Goal: Transaction & Acquisition: Purchase product/service

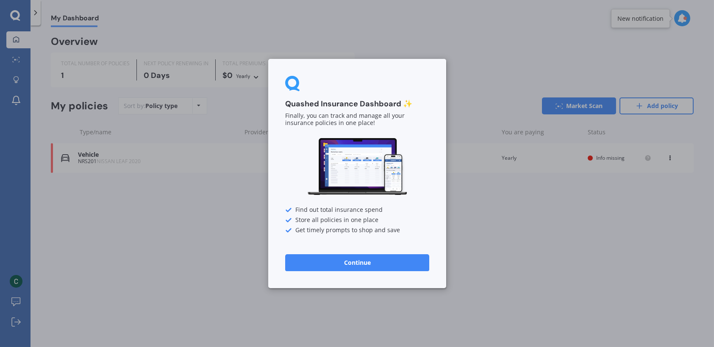
click at [366, 267] on button "Continue" at bounding box center [357, 262] width 144 height 17
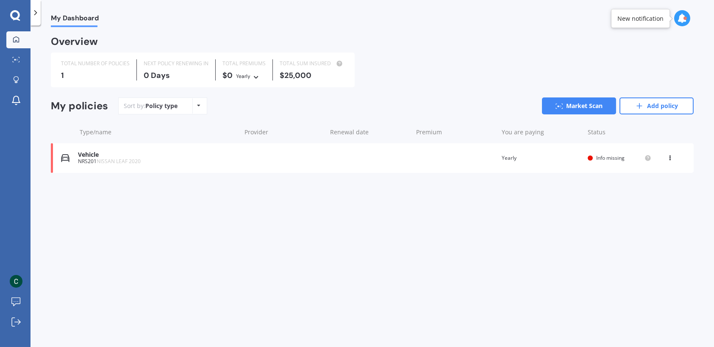
click at [129, 156] on div "Vehicle" at bounding box center [157, 154] width 159 height 7
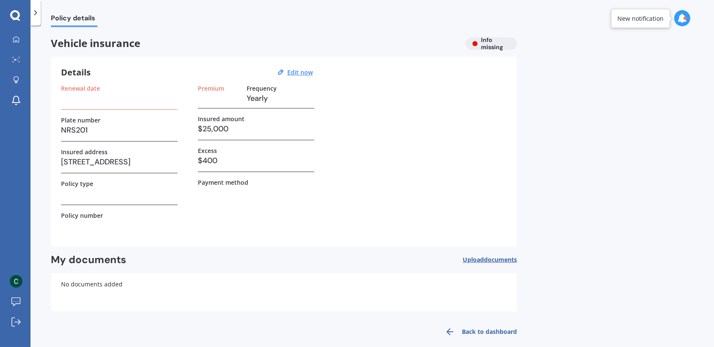
click at [478, 39] on div "Vehicle insurance Info missing" at bounding box center [284, 43] width 466 height 13
click at [474, 44] on div "Vehicle insurance Info missing" at bounding box center [284, 43] width 466 height 13
click at [497, 47] on div "Vehicle insurance Info missing" at bounding box center [284, 43] width 466 height 13
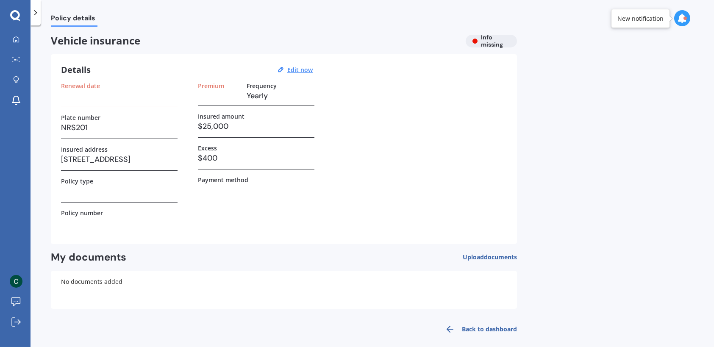
scroll to position [9, 0]
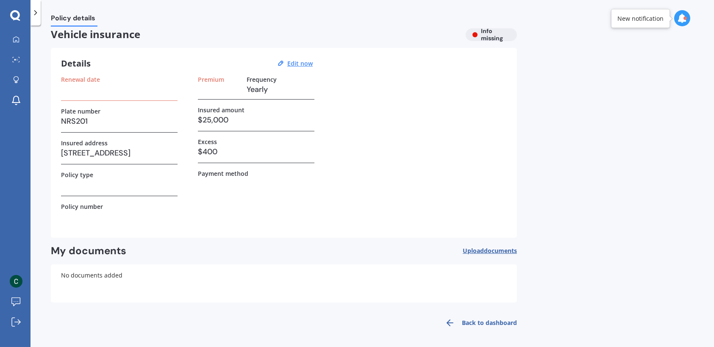
click at [102, 184] on h3 at bounding box center [119, 184] width 117 height 13
click at [100, 190] on h3 at bounding box center [119, 184] width 117 height 13
click at [478, 252] on span "Upload documents" at bounding box center [490, 251] width 54 height 7
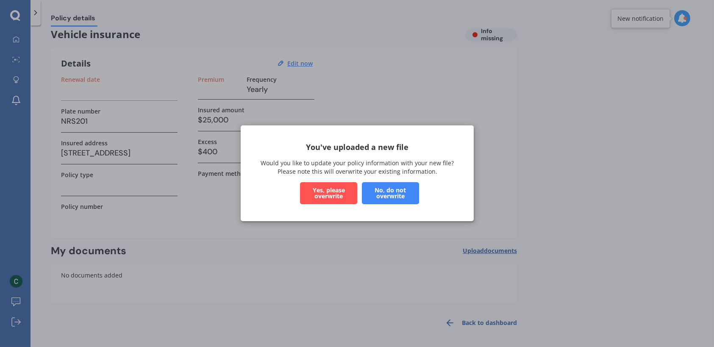
click at [340, 198] on button "Yes, please overwrite" at bounding box center [328, 194] width 57 height 22
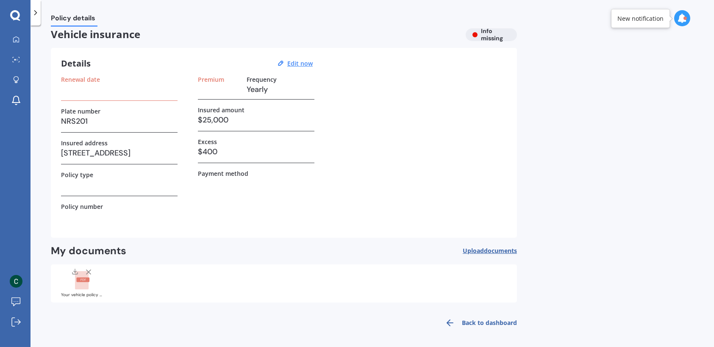
scroll to position [0, 0]
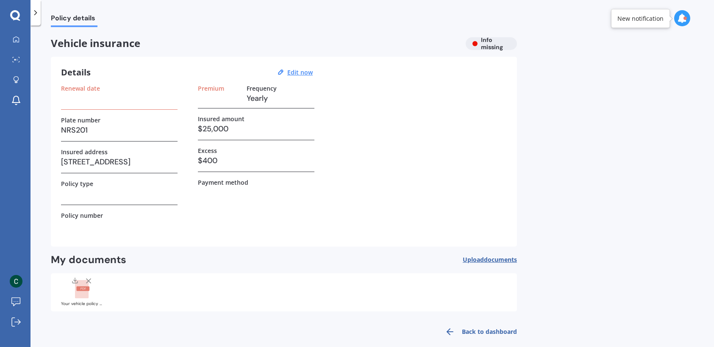
click at [89, 196] on h3 at bounding box center [119, 193] width 117 height 13
click at [120, 197] on h3 at bounding box center [119, 193] width 117 height 13
click at [89, 203] on div "Policy type" at bounding box center [119, 192] width 117 height 25
click at [219, 86] on label "Premium" at bounding box center [211, 88] width 26 height 7
click at [35, 11] on polyline at bounding box center [36, 13] width 2 height 4
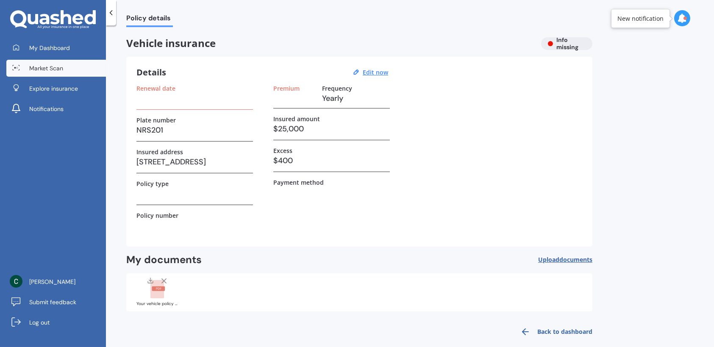
click at [53, 64] on span "Market Scan" at bounding box center [46, 68] width 34 height 8
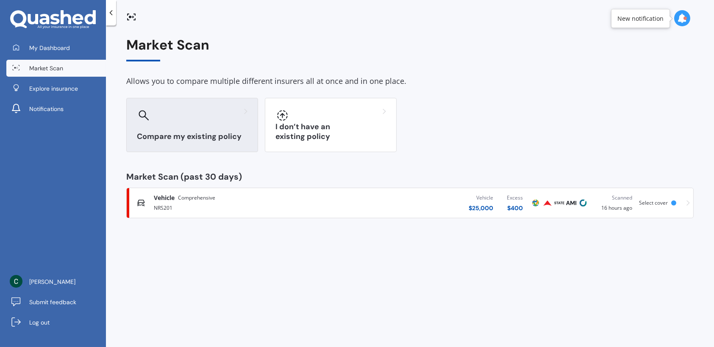
click at [203, 124] on div "Compare my existing policy" at bounding box center [192, 125] width 132 height 54
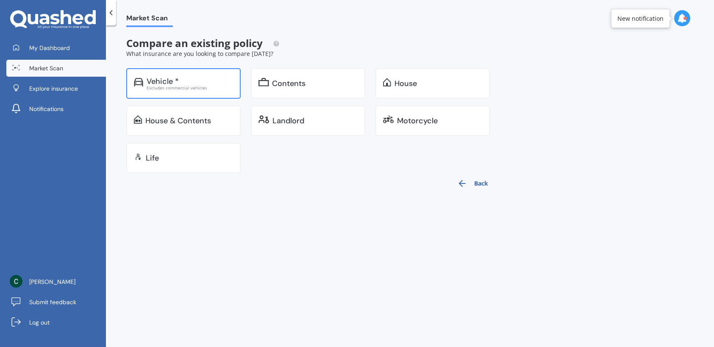
click at [187, 93] on div "Vehicle * Excludes commercial vehicles" at bounding box center [183, 83] width 114 height 31
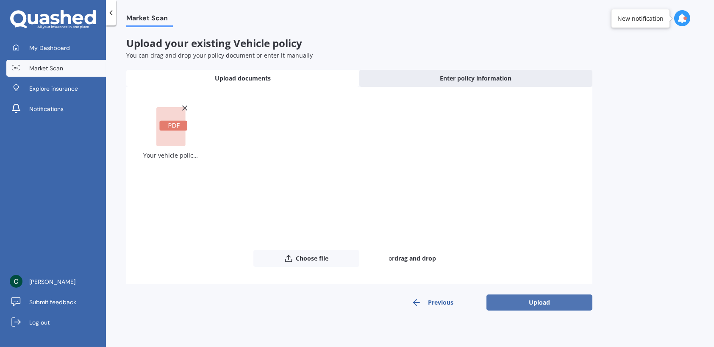
click at [562, 306] on button "Upload" at bounding box center [540, 303] width 106 height 16
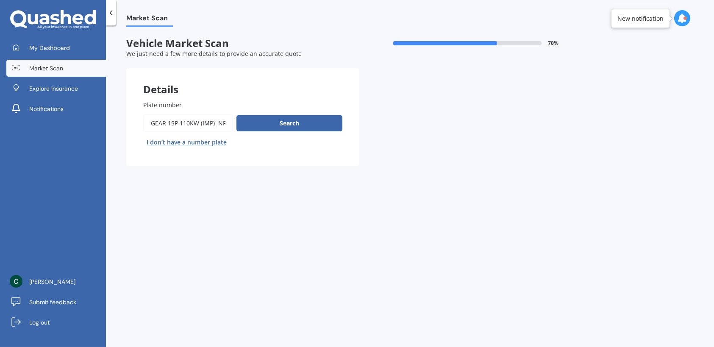
click at [209, 124] on input "Plate number" at bounding box center [188, 123] width 90 height 18
drag, startPoint x: 217, startPoint y: 121, endPoint x: 125, endPoint y: 121, distance: 91.1
click at [125, 121] on div "Market Scan Vehicle Market Scan 70 % We just need a few more details to provide…" at bounding box center [410, 188] width 608 height 322
drag, startPoint x: 227, startPoint y: 120, endPoint x: 253, endPoint y: 131, distance: 28.3
click at [227, 121] on input "Plate number" at bounding box center [188, 123] width 90 height 18
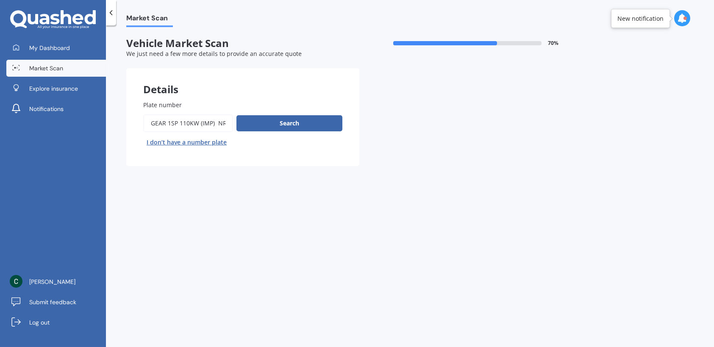
click at [221, 121] on input "Plate number" at bounding box center [188, 123] width 90 height 18
drag, startPoint x: 204, startPoint y: 122, endPoint x: 94, endPoint y: 119, distance: 110.7
click at [94, 119] on div "My Dashboard Market Scan Explore insurance Notifications Coco Tinkabelle Submit…" at bounding box center [357, 173] width 714 height 347
type input "NRS201"
click at [287, 123] on button "Search" at bounding box center [290, 123] width 106 height 16
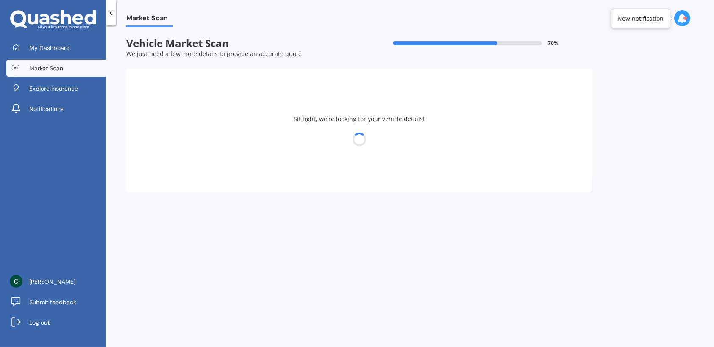
select select "NISSAN"
select select "LEAF"
select select "09"
select select "04"
select select "1972"
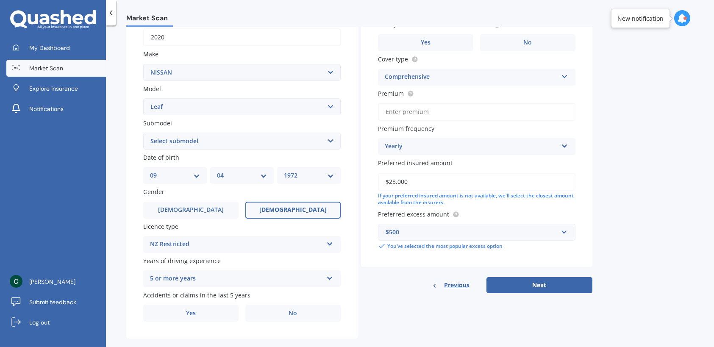
scroll to position [150, 0]
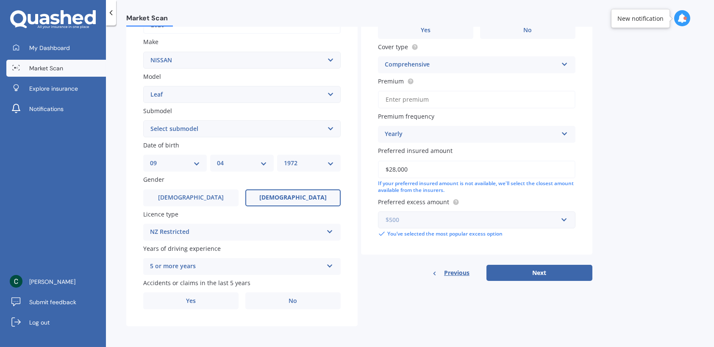
click at [564, 217] on input "text" at bounding box center [474, 220] width 190 height 16
click at [634, 225] on div "Market Scan Vehicle Market Scan 70 % We just need a few more details to provide…" at bounding box center [410, 188] width 608 height 322
click at [565, 217] on input "text" at bounding box center [474, 220] width 190 height 16
click at [635, 221] on div "Market Scan Vehicle Market Scan 70 % We just need a few more details to provide…" at bounding box center [410, 188] width 608 height 322
click at [560, 267] on button "Next" at bounding box center [540, 273] width 106 height 16
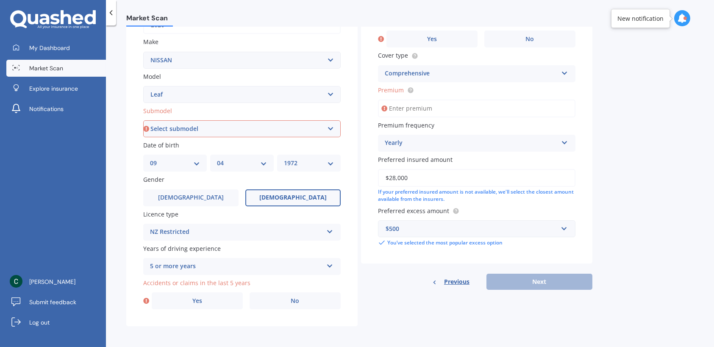
click at [330, 125] on select "Select submodel EV Hybrid" at bounding box center [242, 128] width 198 height 17
select select "EV"
click at [143, 120] on select "Select submodel EV Hybrid" at bounding box center [242, 128] width 198 height 17
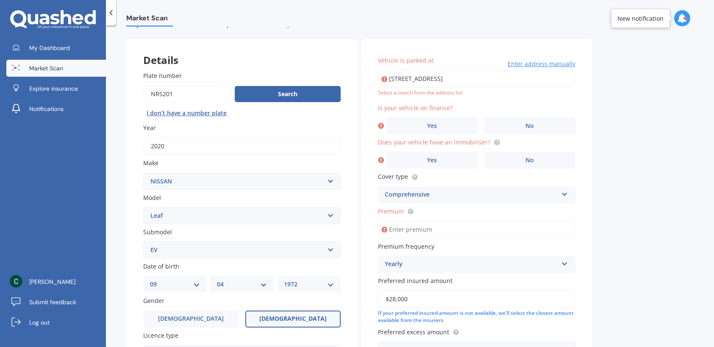
scroll to position [23, 0]
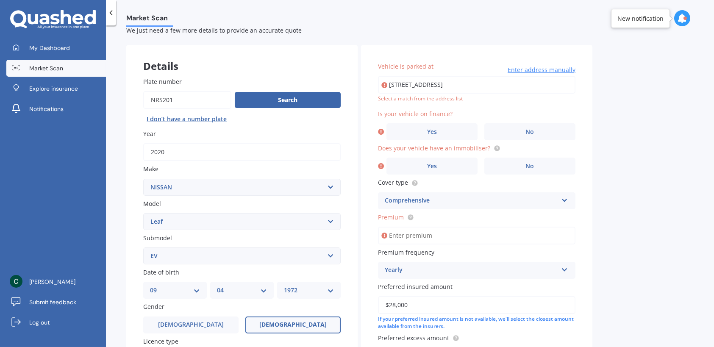
click at [465, 101] on div "Select a match from the address list" at bounding box center [477, 98] width 198 height 7
click at [475, 87] on input "Unit 5 11 MELROSE RD Island Bay, Wellington 6023" at bounding box center [477, 85] width 198 height 18
type input "unit 5/11 Melrose Road, Island Bay, Wellington 6023"
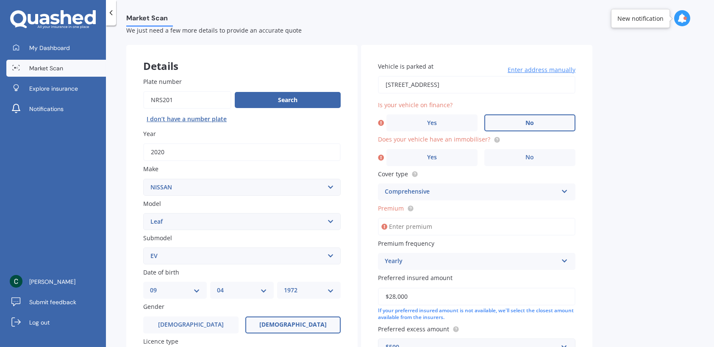
click at [539, 122] on label "No" at bounding box center [529, 122] width 91 height 17
click at [0, 0] on input "No" at bounding box center [0, 0] width 0 height 0
click at [454, 159] on label "Yes" at bounding box center [432, 157] width 91 height 17
click at [0, 0] on input "Yes" at bounding box center [0, 0] width 0 height 0
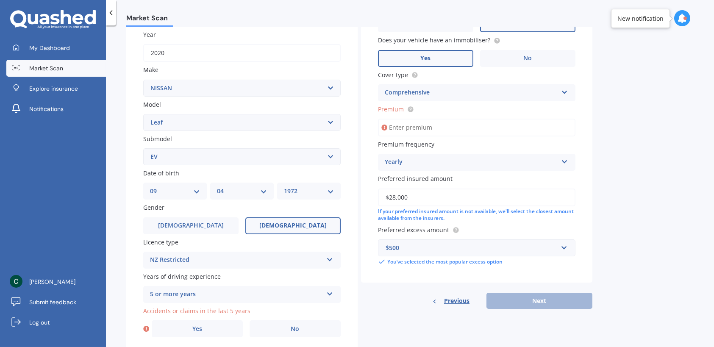
scroll to position [108, 0]
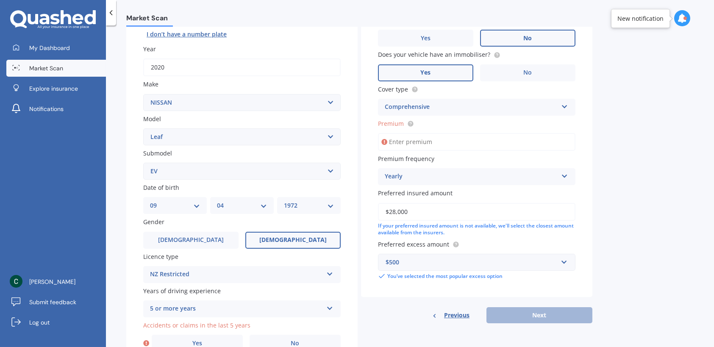
click at [445, 178] on div "Yearly" at bounding box center [471, 177] width 173 height 10
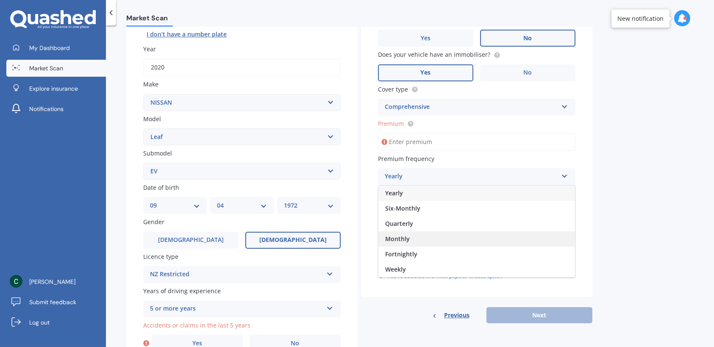
click at [412, 240] on div "Monthly" at bounding box center [476, 238] width 197 height 15
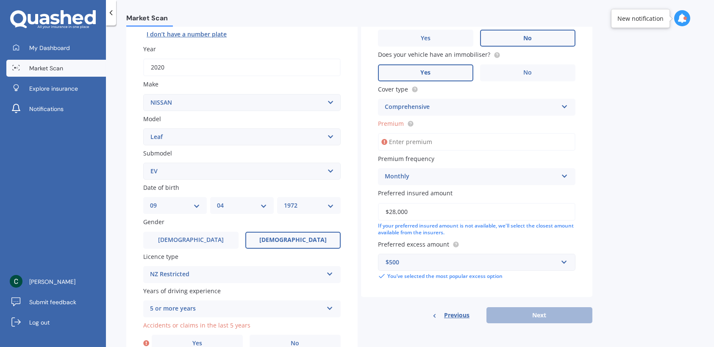
click at [431, 142] on input "Premium" at bounding box center [477, 142] width 198 height 18
click at [429, 145] on input "Premium" at bounding box center [477, 142] width 198 height 18
type input "$113.96"
click at [617, 200] on div "Market Scan Vehicle Market Scan 70 % We just need a few more details to provide…" at bounding box center [410, 188] width 608 height 322
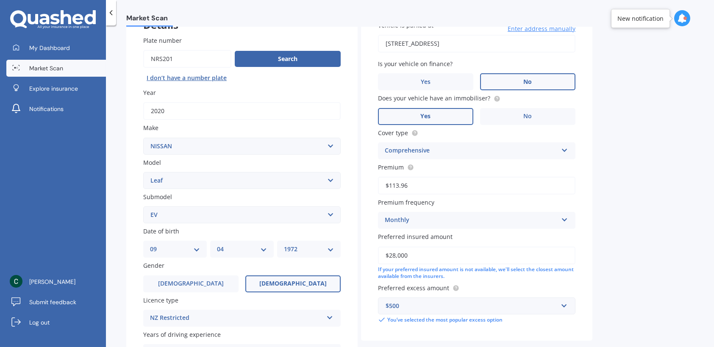
scroll to position [150, 0]
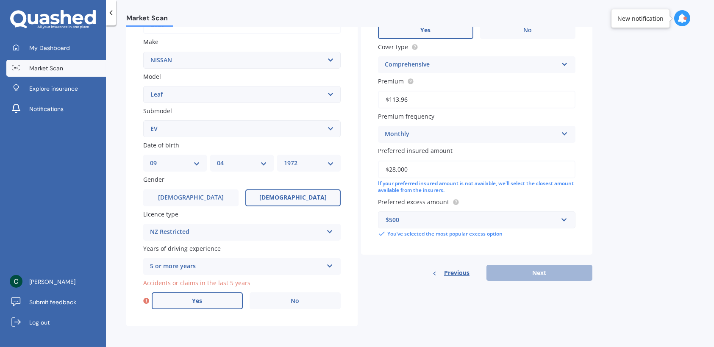
click at [211, 299] on label "Yes" at bounding box center [197, 300] width 91 height 17
click at [0, 0] on input "Yes" at bounding box center [0, 0] width 0 height 0
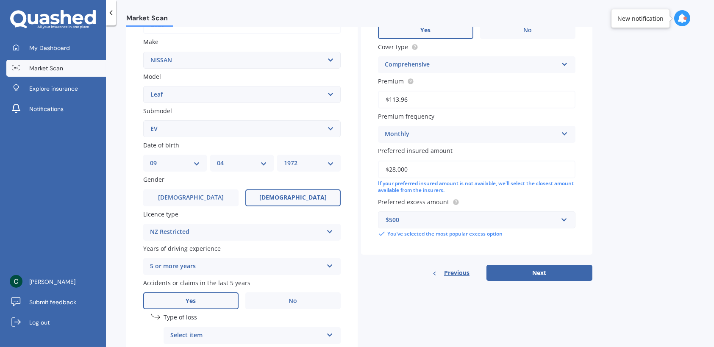
scroll to position [235, 0]
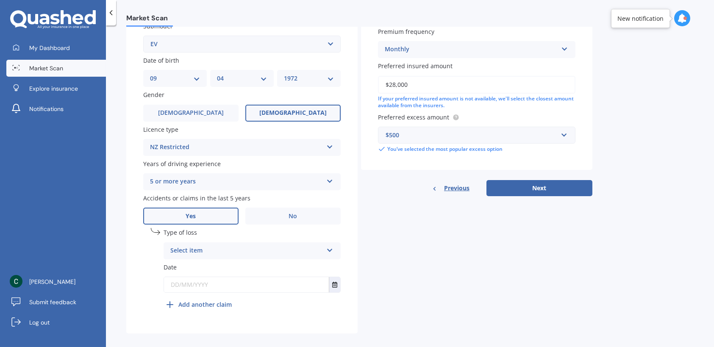
click at [233, 249] on div "Select item" at bounding box center [246, 251] width 153 height 10
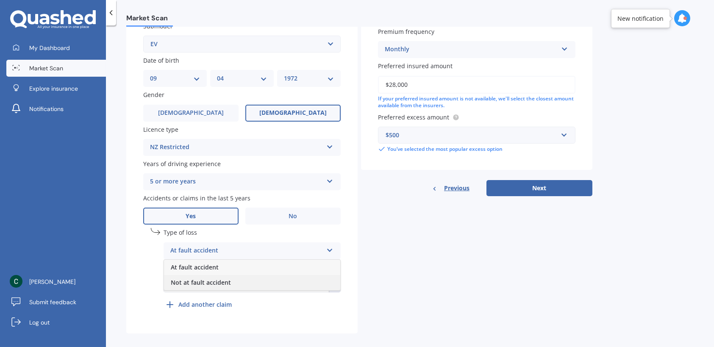
click at [222, 281] on span "Not at fault accident" at bounding box center [201, 282] width 60 height 8
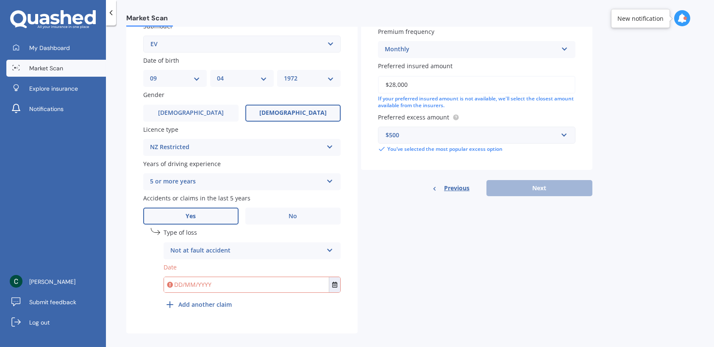
click at [251, 284] on input "text" at bounding box center [246, 284] width 165 height 15
click at [335, 282] on icon "Select date" at bounding box center [334, 285] width 5 height 6
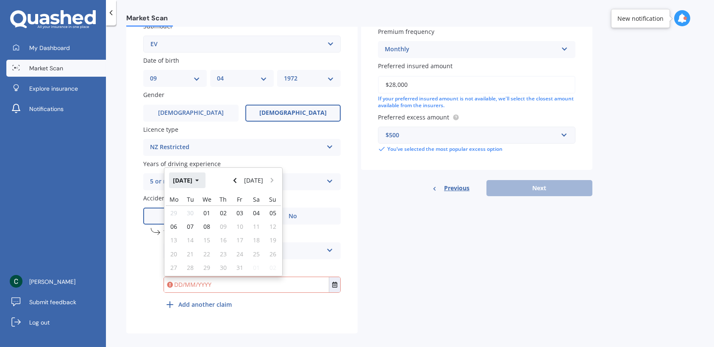
click at [199, 180] on icon "button" at bounding box center [196, 181] width 3 height 2
click at [181, 207] on span "Jan" at bounding box center [180, 207] width 9 height 8
click at [172, 182] on button "Jan 2025" at bounding box center [187, 180] width 36 height 15
click at [187, 179] on button "2025" at bounding box center [184, 180] width 31 height 15
click at [181, 180] on button "2020 - 2029" at bounding box center [199, 174] width 61 height 27
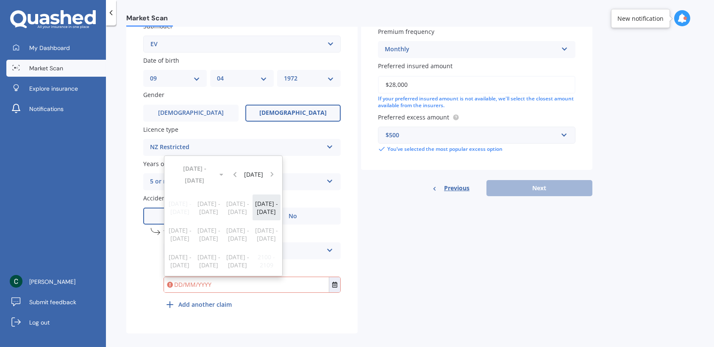
click at [265, 212] on span "2020 - 2029" at bounding box center [266, 208] width 23 height 16
click at [208, 236] on span "2024" at bounding box center [209, 234] width 14 height 8
click at [182, 208] on span "Jan" at bounding box center [180, 207] width 9 height 8
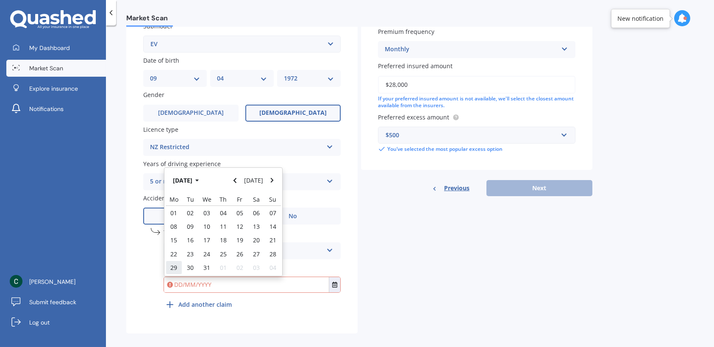
click at [174, 268] on span "29" at bounding box center [173, 268] width 7 height 8
type input "29/01/2024"
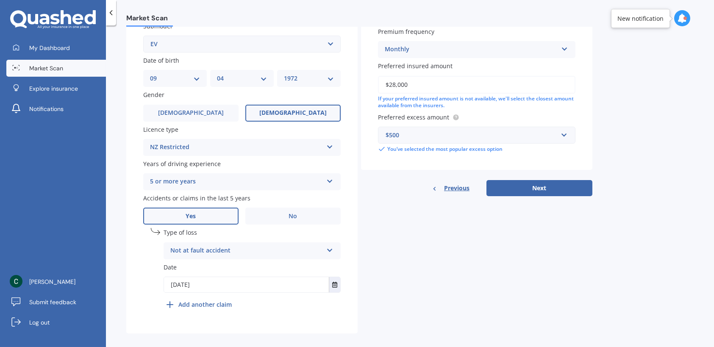
scroll to position [242, 0]
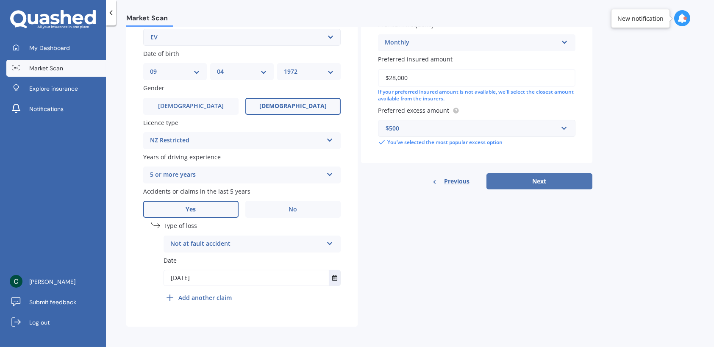
click at [518, 181] on button "Next" at bounding box center [540, 181] width 106 height 16
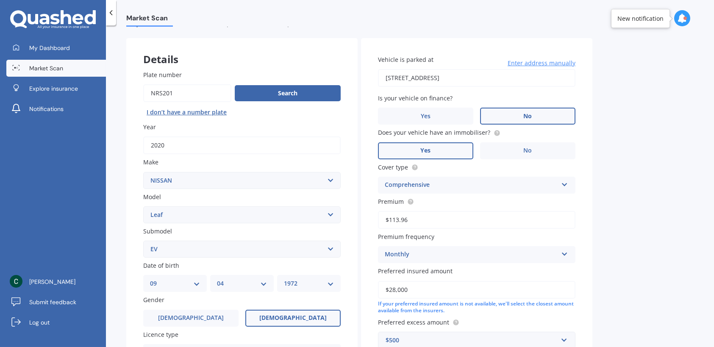
select select "09"
select select "04"
select select "1972"
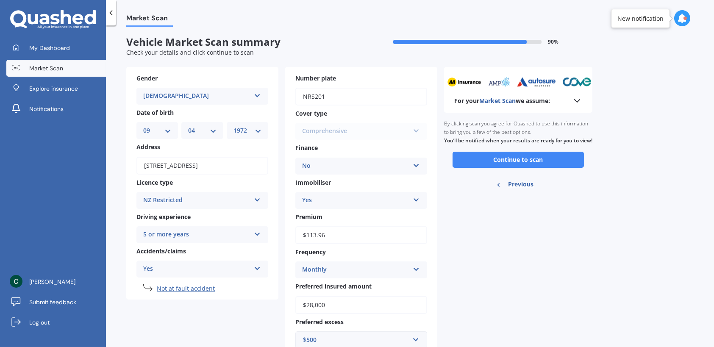
scroll to position [0, 0]
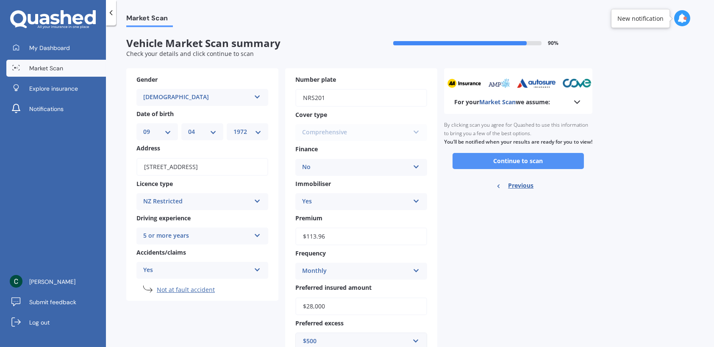
click at [518, 169] on button "Continue to scan" at bounding box center [518, 161] width 131 height 16
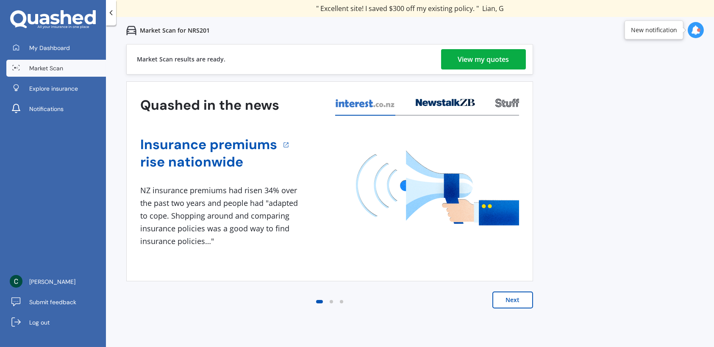
click at [484, 63] on div "View my quotes" at bounding box center [483, 59] width 51 height 20
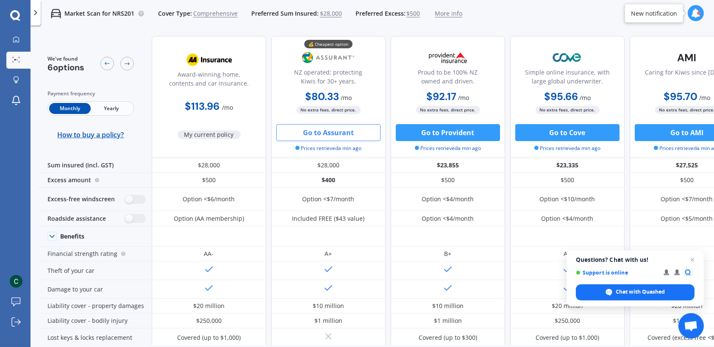
click at [326, 134] on button "Go to Assurant" at bounding box center [328, 132] width 104 height 17
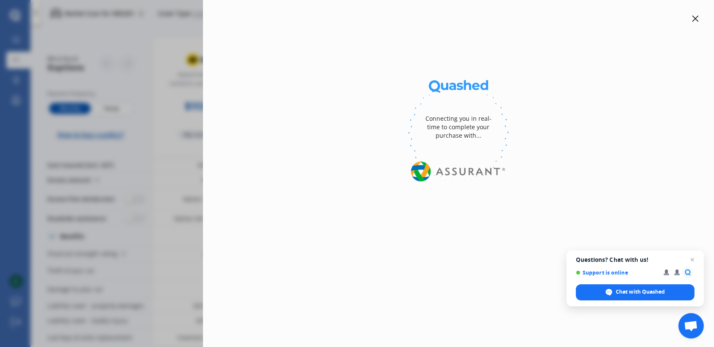
select select "full"
select select "0"
select select "Wellington"
select select "NISSAN"
select select "LEAF"
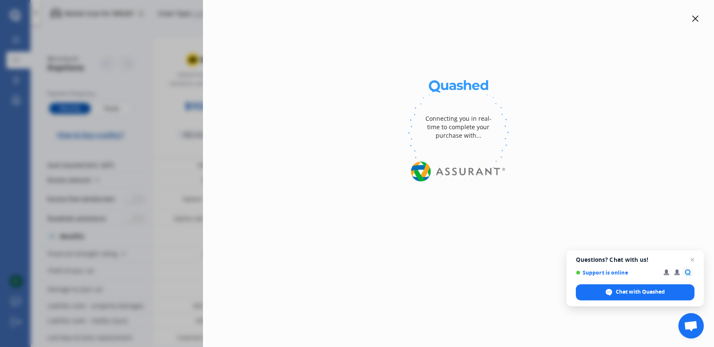
select select "EV"
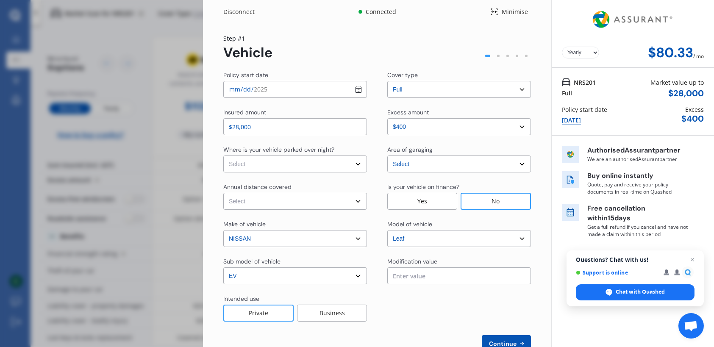
select select "Monthly"
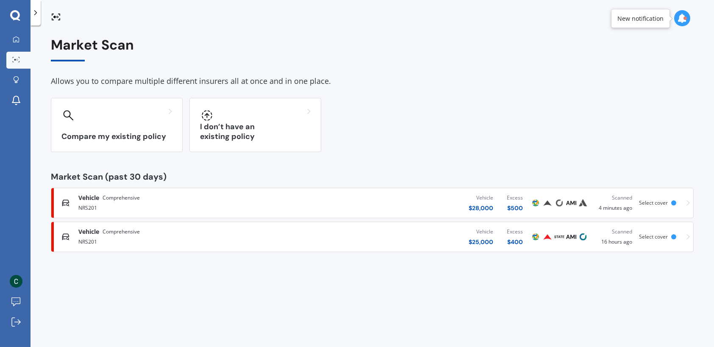
click at [240, 242] on div "NRS201" at bounding box center [186, 241] width 217 height 10
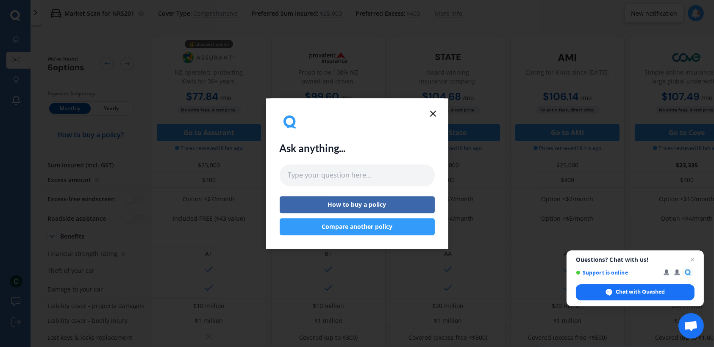
click at [433, 113] on line at bounding box center [433, 113] width 5 height 5
